Goal: Transaction & Acquisition: Purchase product/service

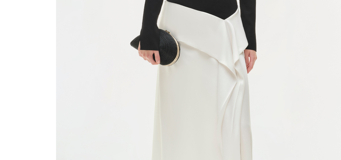
click at [94, 106] on img at bounding box center [124, 80] width 107 height 160
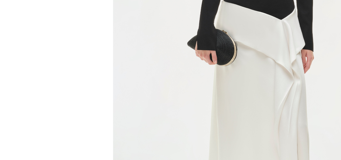
click at [119, 89] on img at bounding box center [144, 80] width 107 height 160
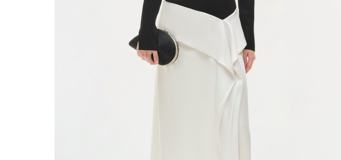
click at [107, 99] on img at bounding box center [123, 80] width 107 height 160
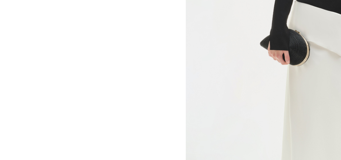
click at [118, 89] on img at bounding box center [171, 80] width 107 height 160
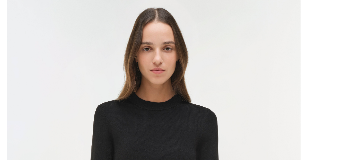
click at [94, 33] on img at bounding box center [106, 80] width 107 height 160
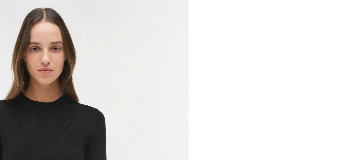
click at [50, 31] on img at bounding box center [65, 80] width 107 height 160
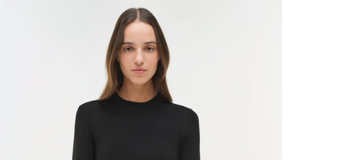
click at [50, 48] on img at bounding box center [99, 80] width 107 height 160
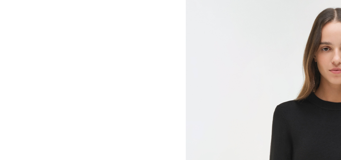
scroll to position [23, 0]
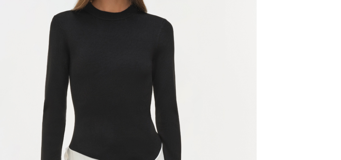
click at [50, 48] on img at bounding box center [90, 80] width 107 height 160
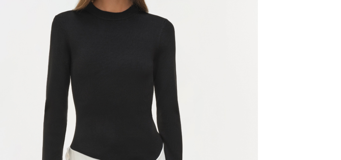
click at [50, 58] on img at bounding box center [90, 80] width 107 height 160
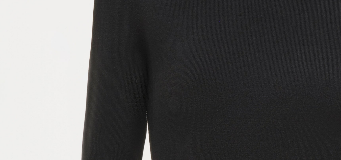
click at [85, 34] on img at bounding box center [143, 128] width 288 height 431
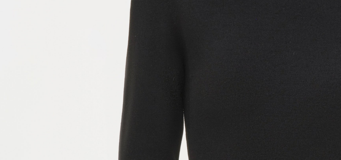
click at [111, 62] on img at bounding box center [157, 127] width 288 height 431
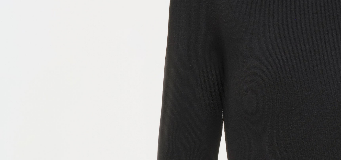
click at [163, 44] on img at bounding box center [171, 127] width 288 height 431
